Goal: Navigation & Orientation: Understand site structure

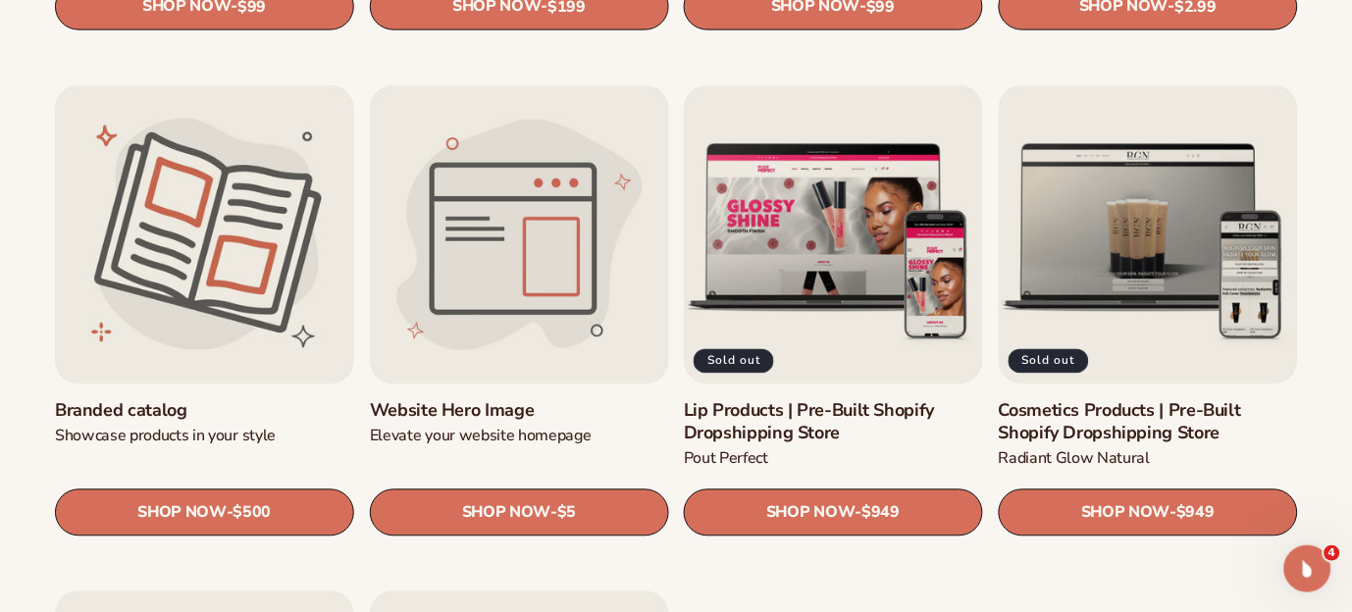
scroll to position [2068, 0]
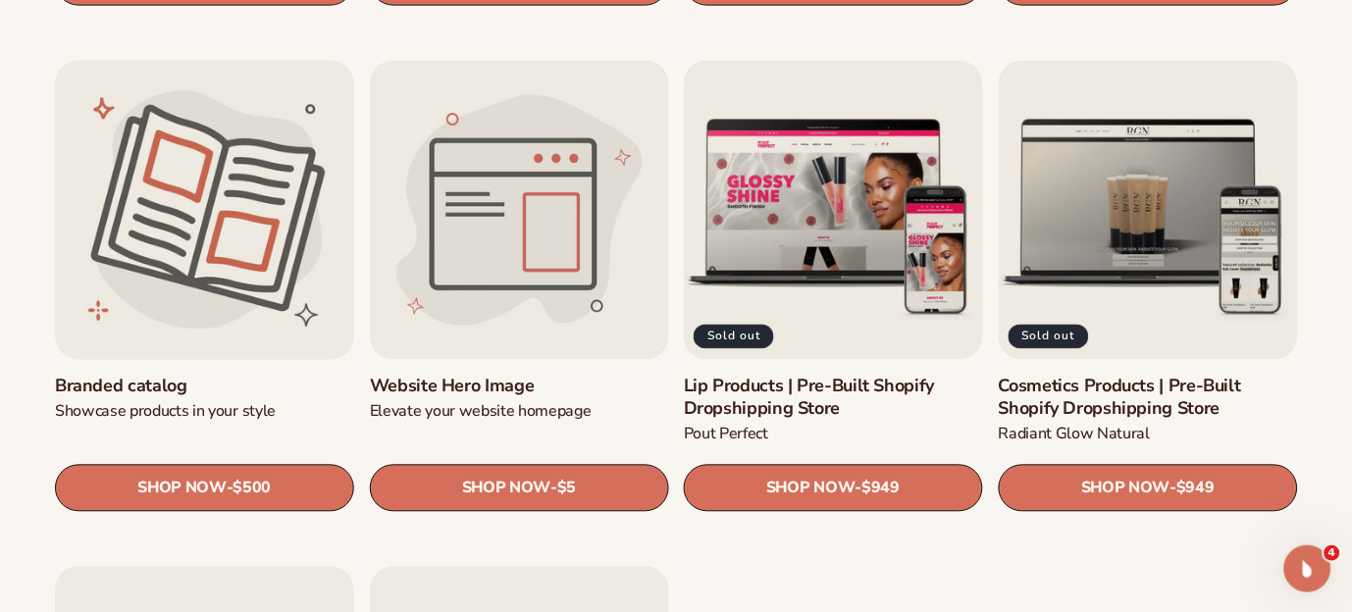
click at [182, 375] on link "Branded catalog" at bounding box center [204, 386] width 299 height 23
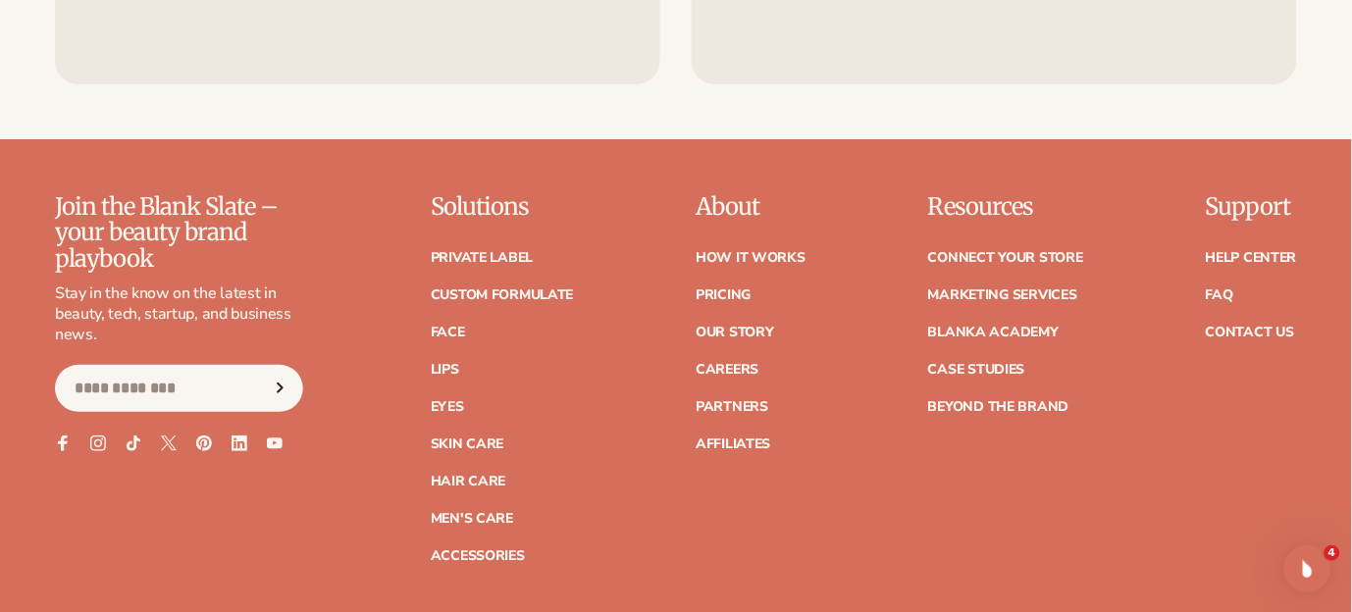
scroll to position [1415, 0]
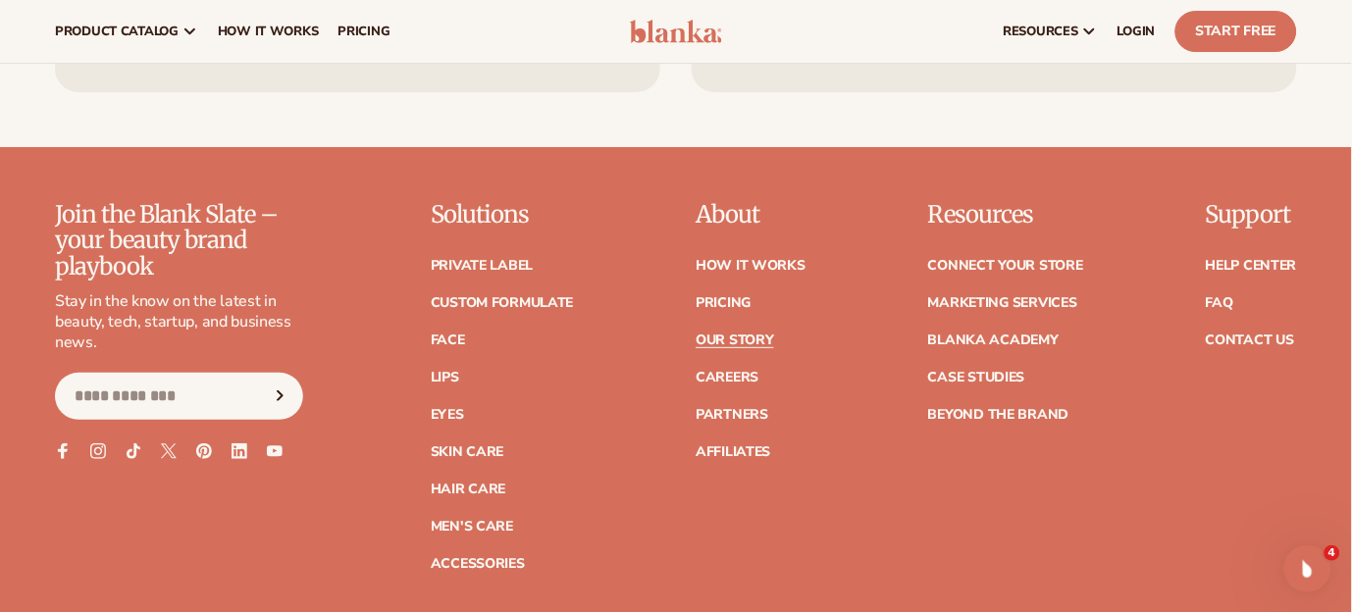
click at [729, 338] on link "Our Story" at bounding box center [735, 341] width 78 height 14
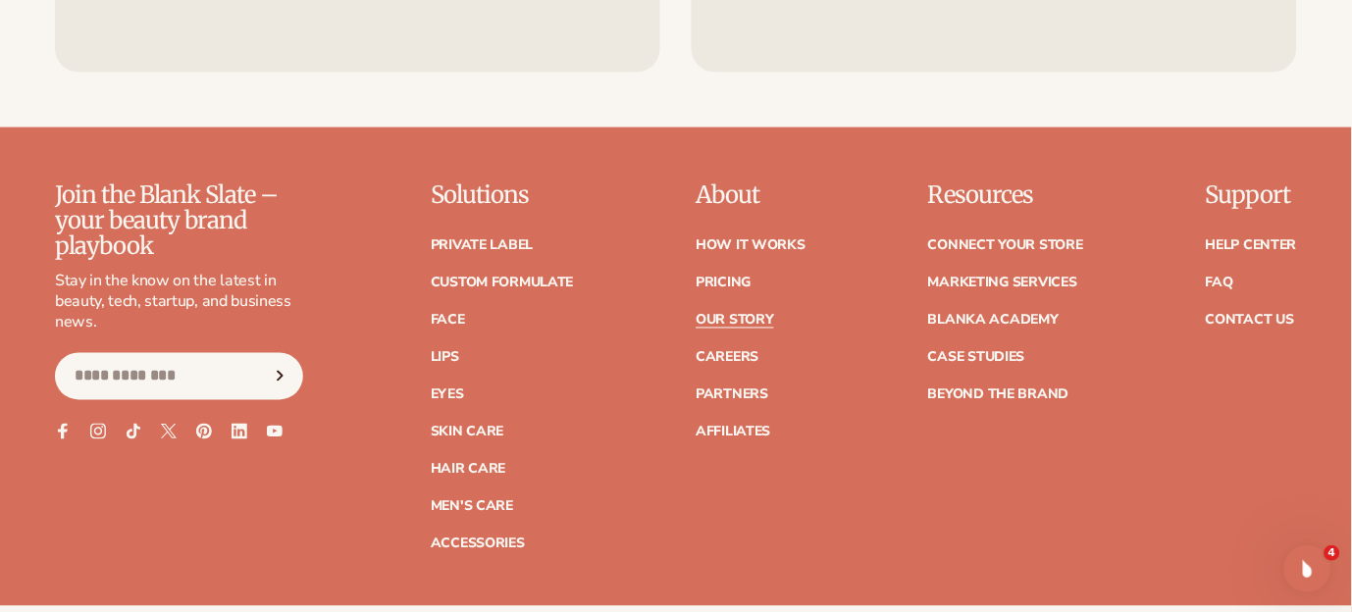
scroll to position [5085, 0]
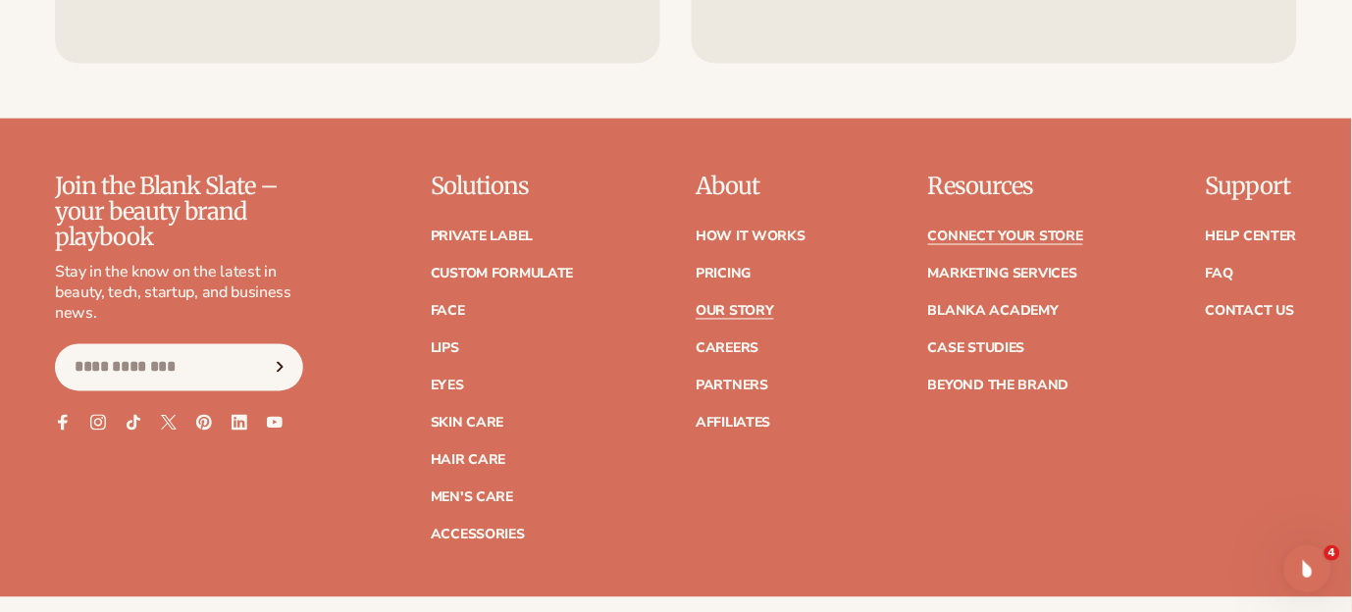
click at [1015, 244] on link "Connect your store" at bounding box center [1005, 238] width 155 height 14
